Goal: Task Accomplishment & Management: Complete application form

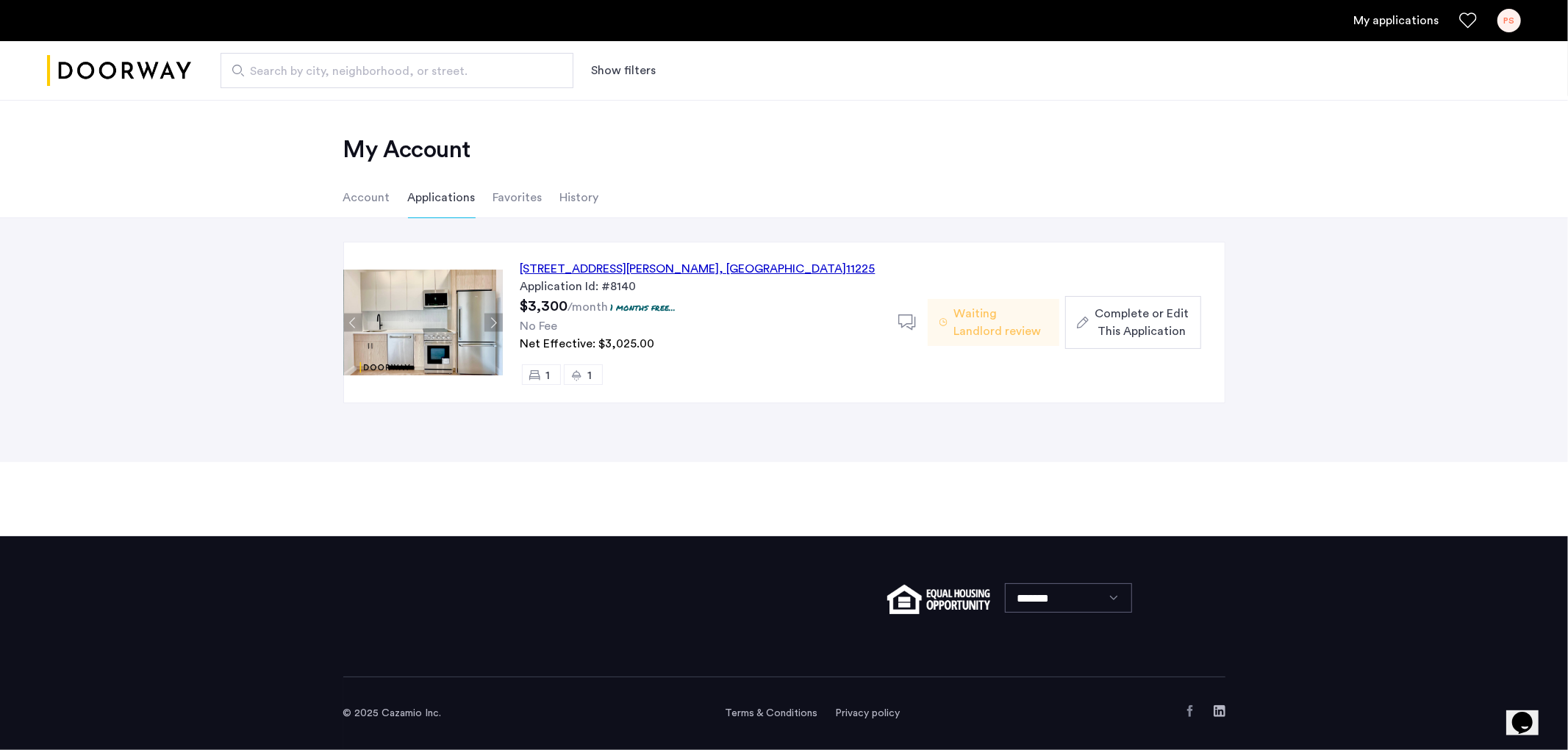
click at [1144, 314] on span "Complete or Edit This Application" at bounding box center [1140, 322] width 94 height 35
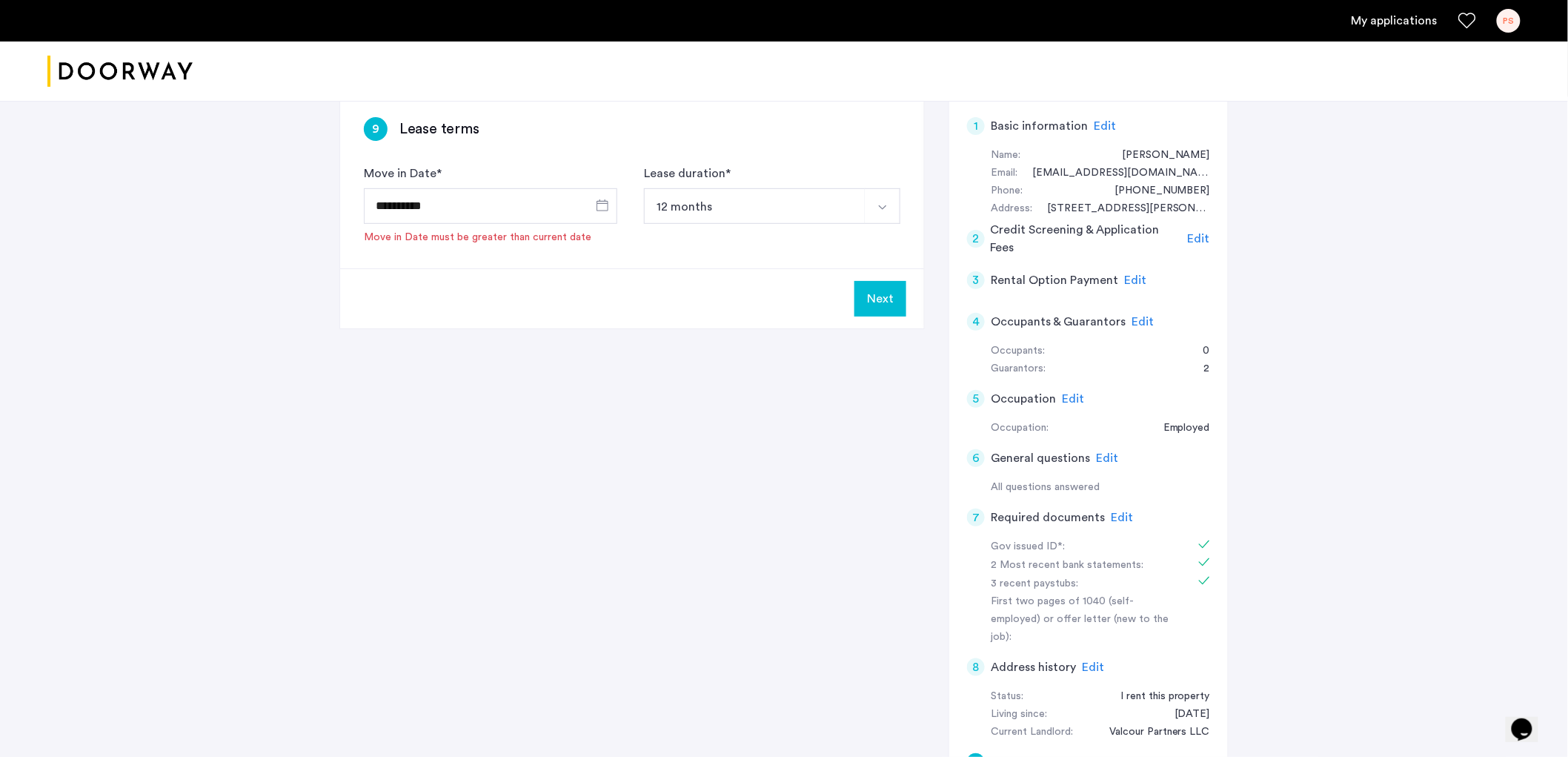
scroll to position [241, 0]
